Goal: Task Accomplishment & Management: Manage account settings

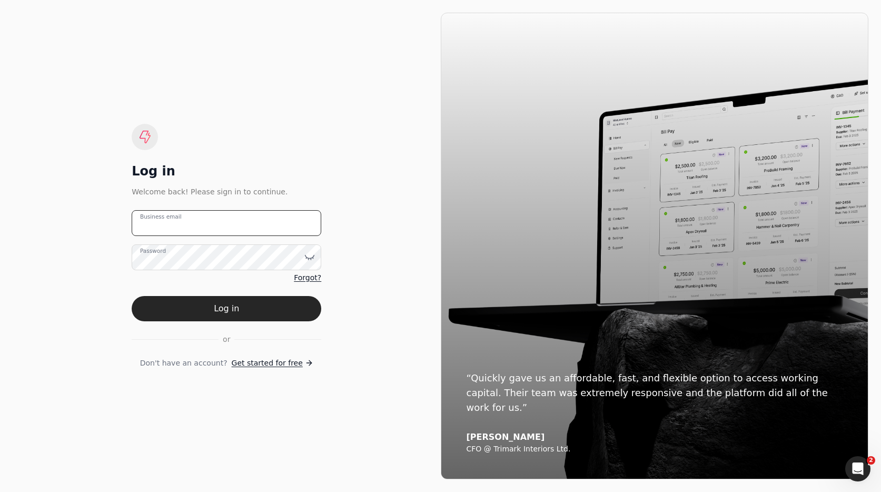
click at [237, 220] on email "Business email" at bounding box center [227, 223] width 190 height 26
type email "[EMAIL_ADDRESS][DOMAIN_NAME]"
click at [252, 315] on button "Log in" at bounding box center [227, 308] width 190 height 25
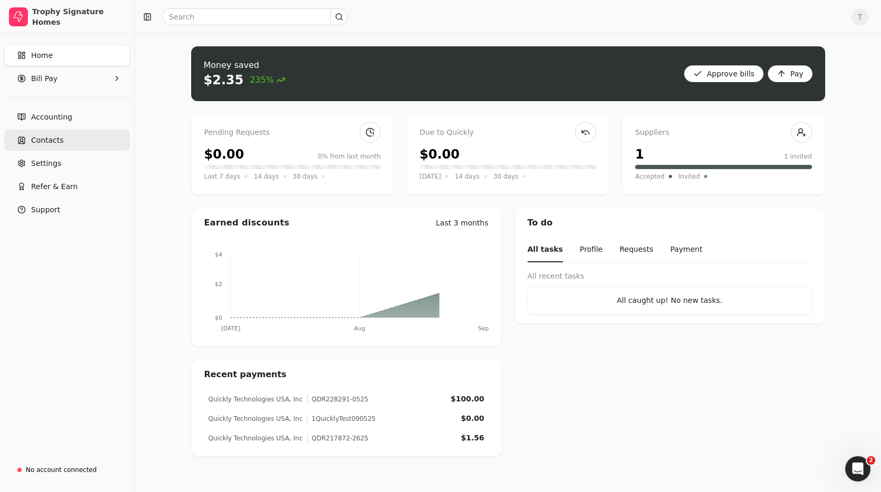
click at [53, 133] on link "Contacts" at bounding box center [67, 139] width 126 height 21
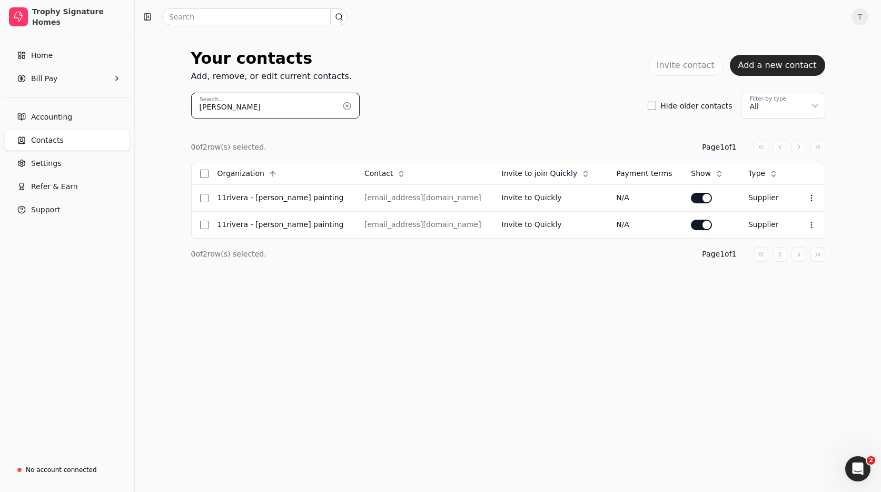
click at [274, 106] on input "[PERSON_NAME]" at bounding box center [275, 106] width 168 height 26
click at [263, 225] on div "11Rivera - [PERSON_NAME] Painting" at bounding box center [282, 224] width 131 height 11
drag, startPoint x: 263, startPoint y: 225, endPoint x: 270, endPoint y: 225, distance: 6.3
click at [263, 225] on div "11Rivera - [PERSON_NAME] Painting" at bounding box center [282, 224] width 131 height 11
drag, startPoint x: 252, startPoint y: 224, endPoint x: 275, endPoint y: 224, distance: 23.2
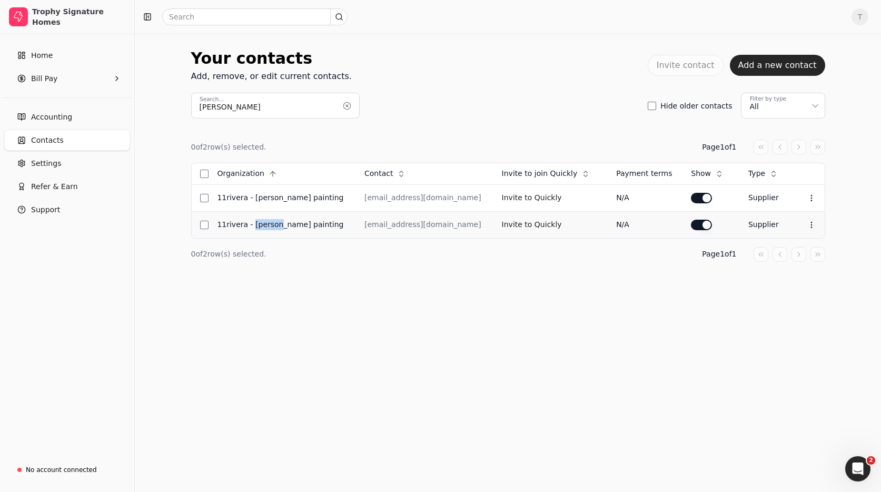
click at [275, 224] on div "11Rivera - [PERSON_NAME] Painting" at bounding box center [282, 224] width 131 height 11
copy div "[PERSON_NAME]"
drag, startPoint x: 320, startPoint y: 197, endPoint x: 284, endPoint y: 198, distance: 35.8
click at [251, 197] on div "11Rivera - [PERSON_NAME] Painting" at bounding box center [282, 197] width 131 height 11
copy div "[PERSON_NAME] Painting"
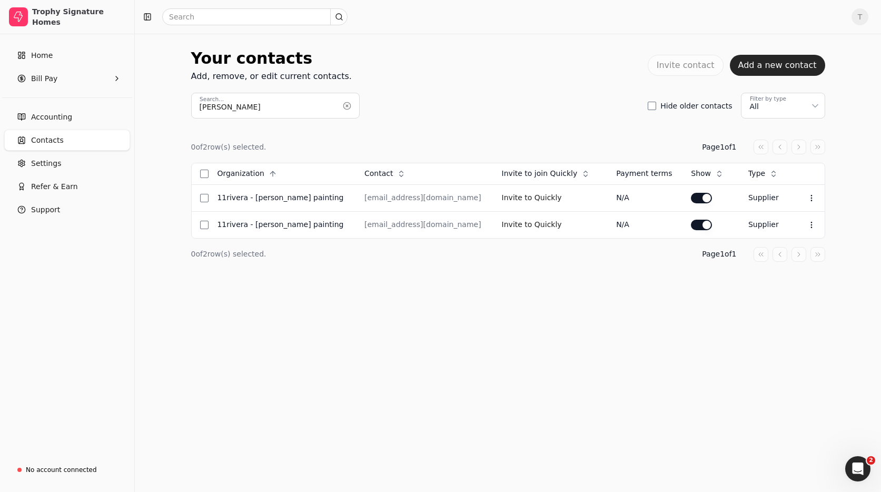
click at [526, 143] on div "0 of 2 row(s) selected. Page 1 of 1" at bounding box center [508, 146] width 634 height 15
click at [56, 74] on Pay "Bill Pay" at bounding box center [67, 78] width 126 height 21
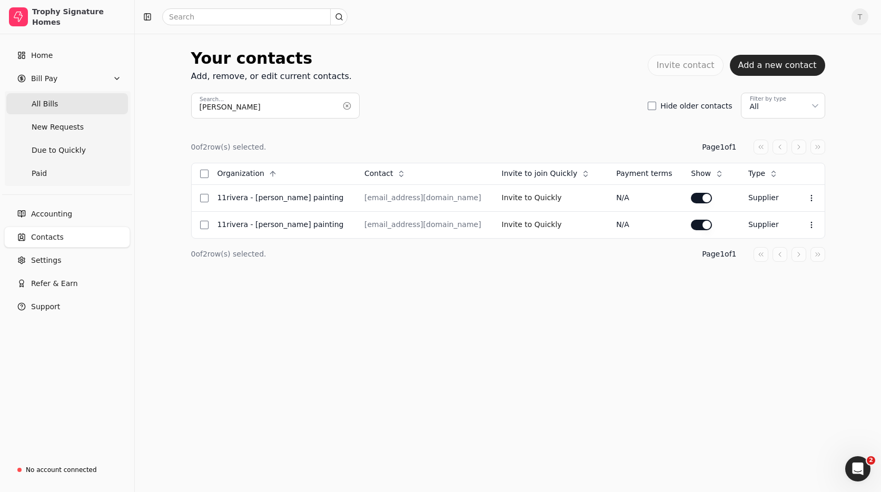
click at [54, 106] on span "All Bills" at bounding box center [45, 103] width 26 height 11
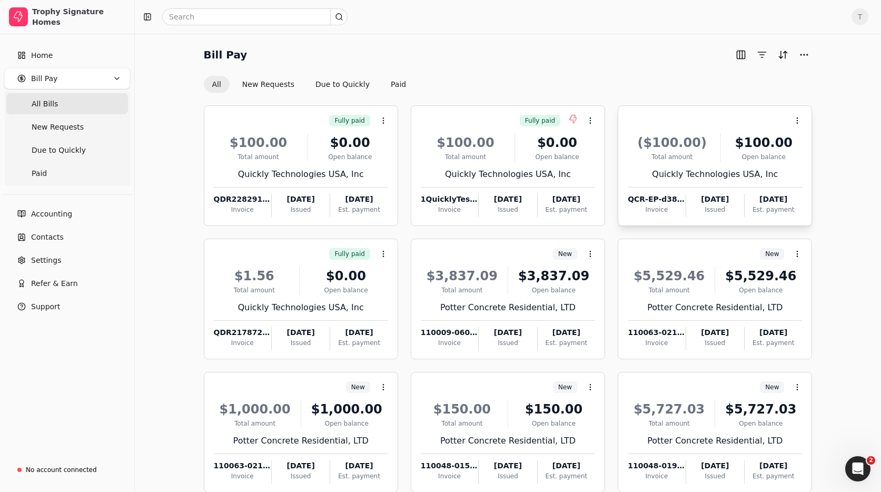
scroll to position [3, 0]
click at [62, 102] on Bills "All Bills" at bounding box center [67, 103] width 122 height 21
click at [270, 86] on button "New Requests" at bounding box center [268, 84] width 69 height 17
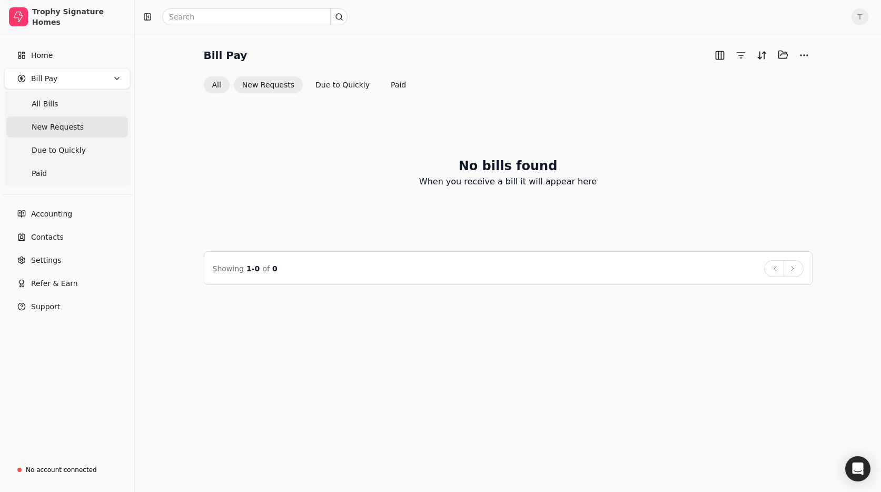
click at [212, 85] on button "All" at bounding box center [217, 84] width 26 height 17
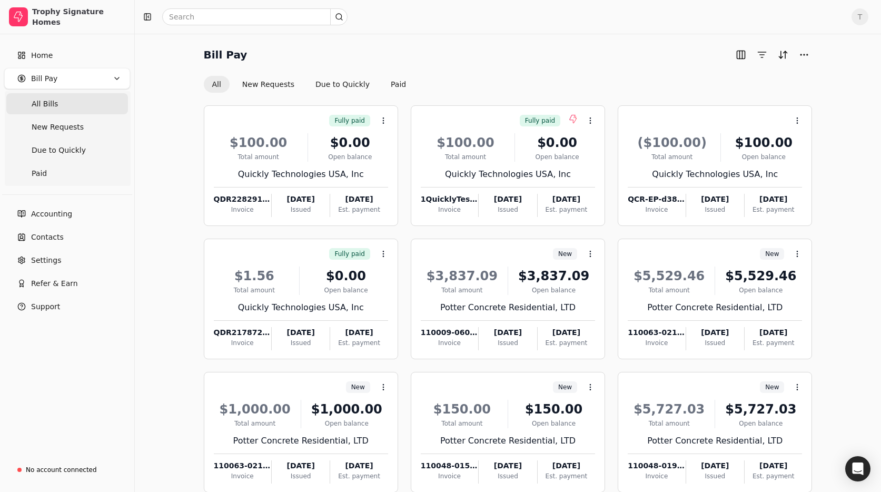
drag, startPoint x: 41, startPoint y: 101, endPoint x: 290, endPoint y: 63, distance: 251.4
click at [41, 101] on span "All Bills" at bounding box center [45, 103] width 26 height 11
